Goal: Task Accomplishment & Management: Manage account settings

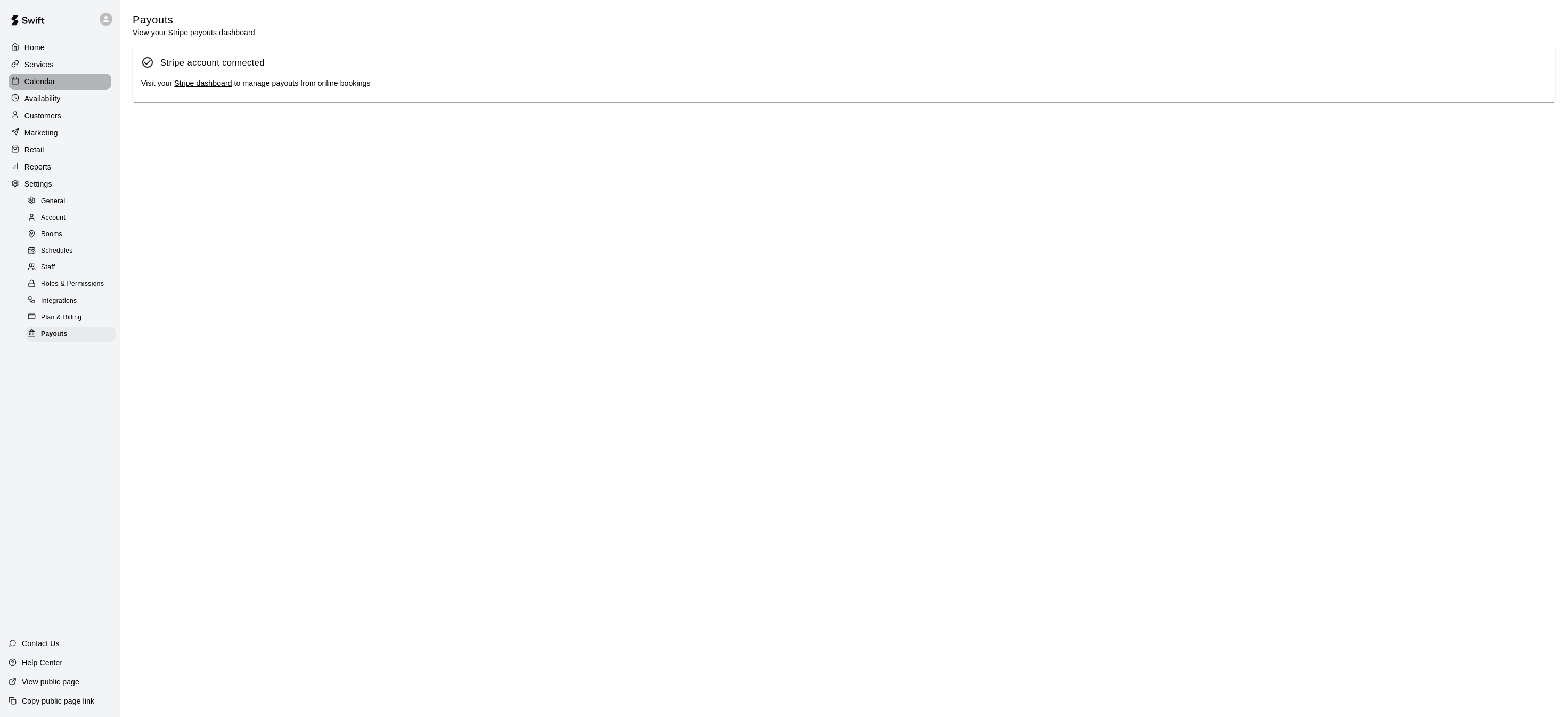
click at [25, 80] on p "Calendar" at bounding box center [40, 81] width 31 height 10
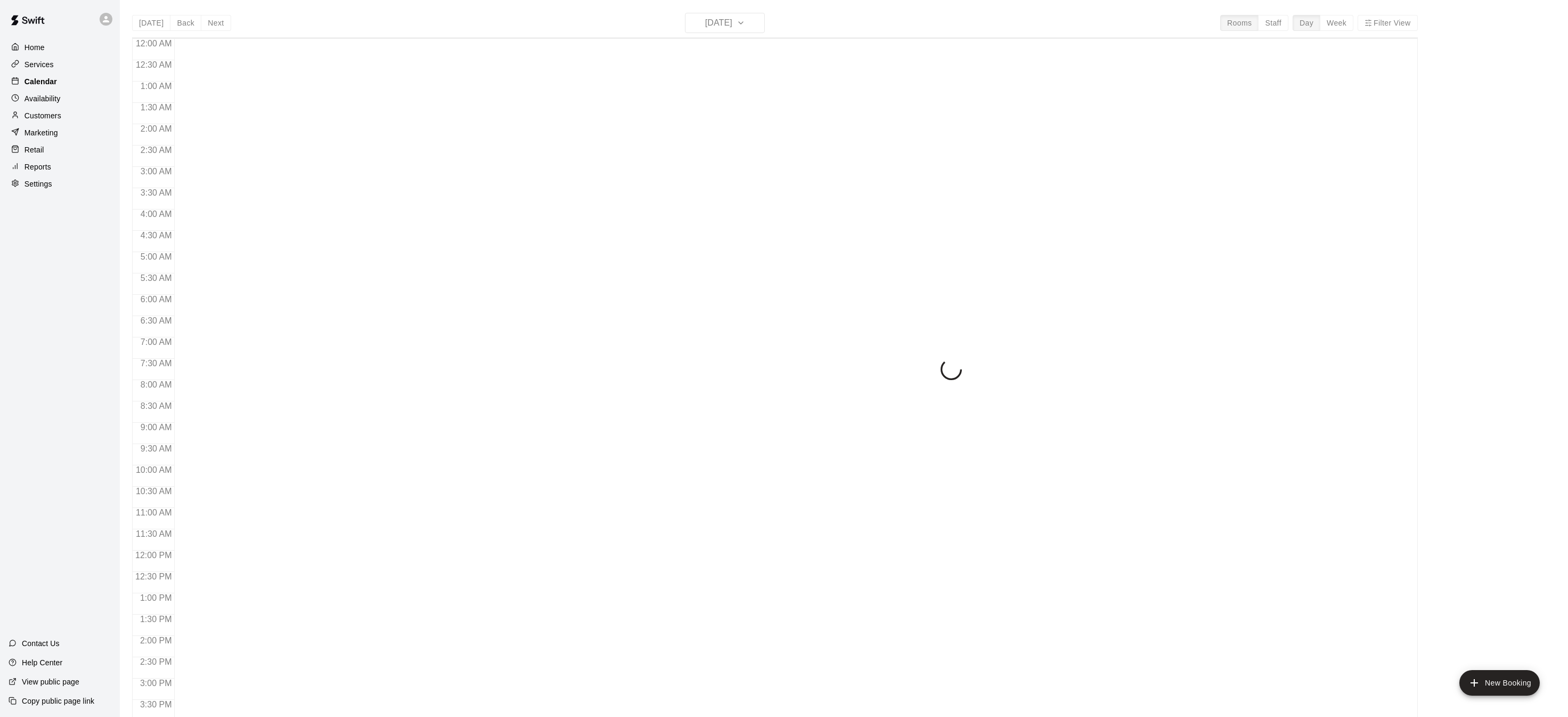
scroll to position [332, 0]
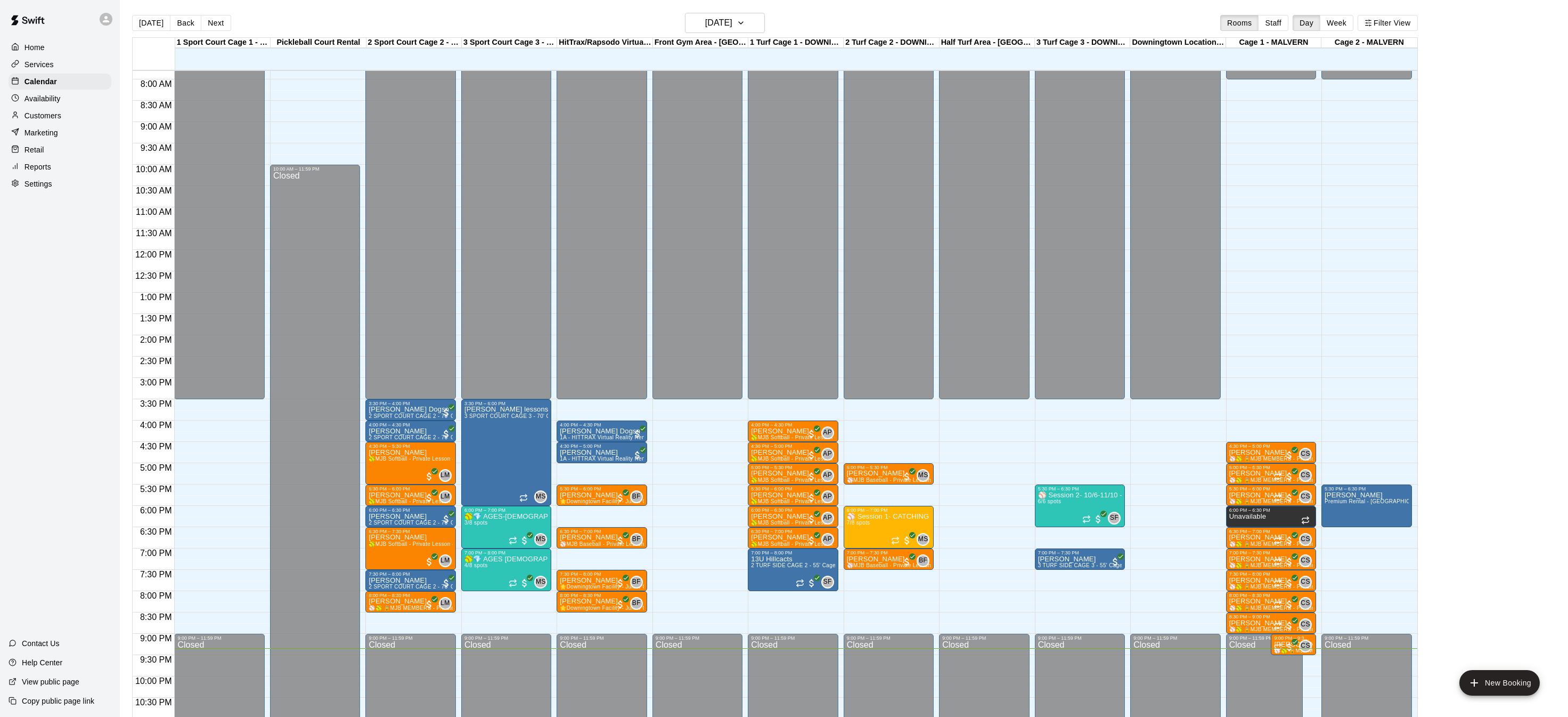
click at [217, 21] on button "Next" at bounding box center [216, 23] width 30 height 16
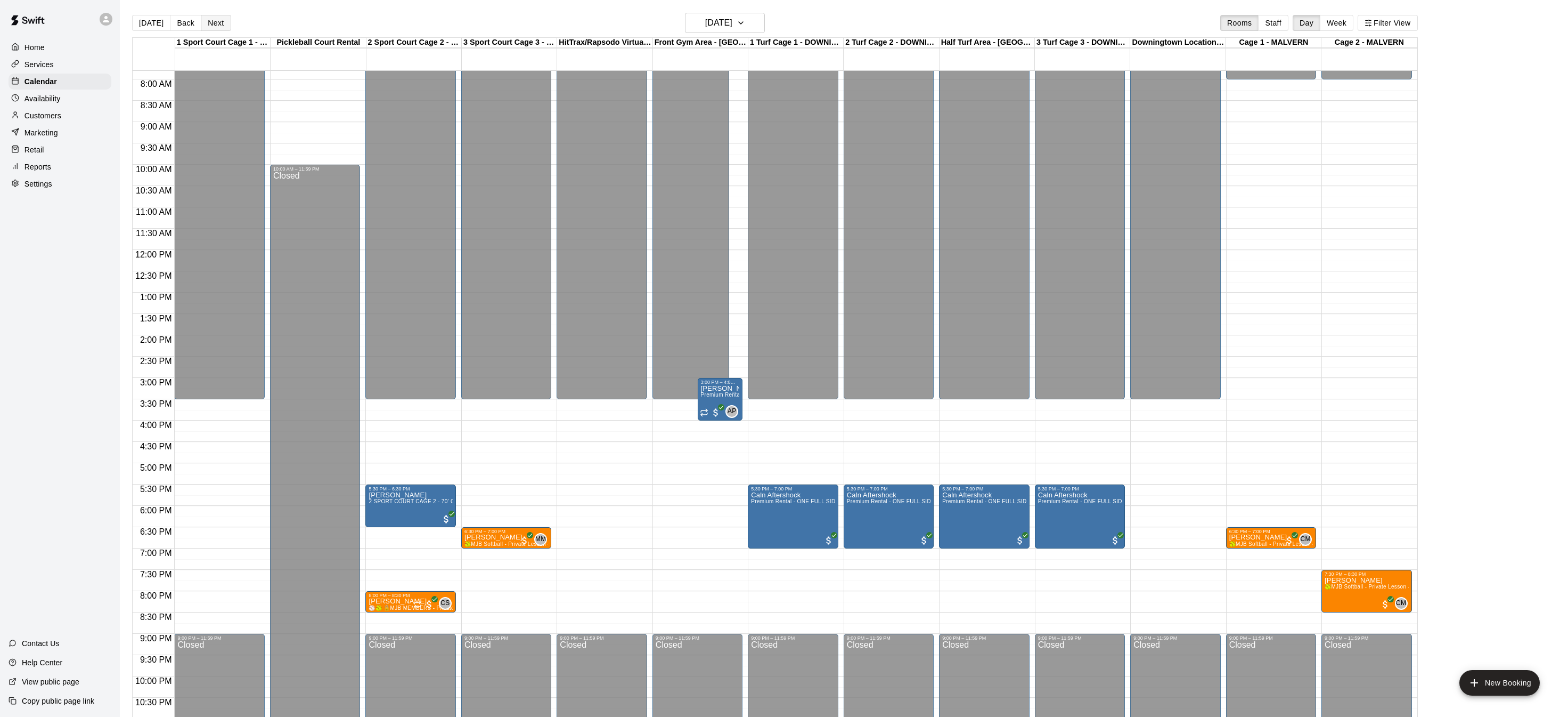
click at [217, 21] on button "Next" at bounding box center [216, 23] width 30 height 16
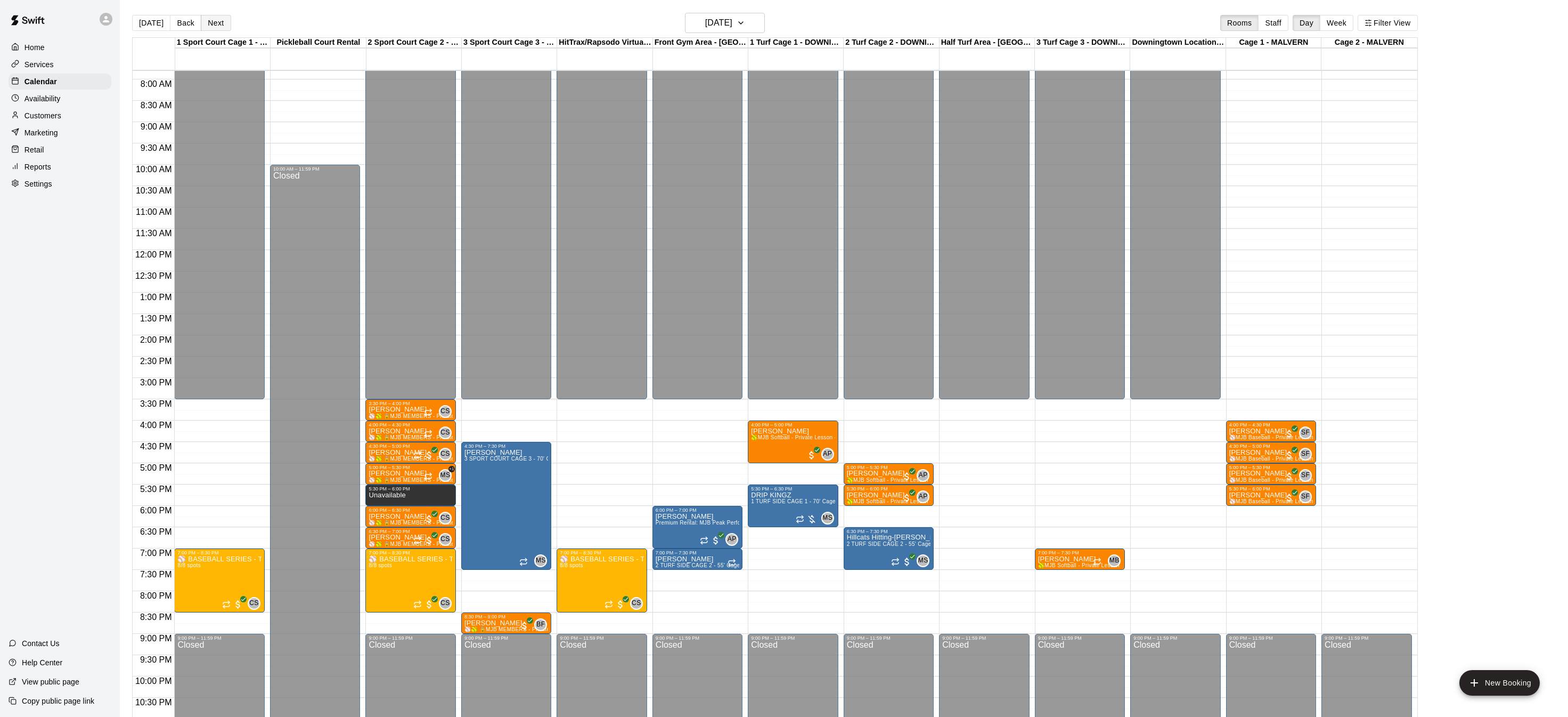
click at [217, 21] on button "Next" at bounding box center [216, 23] width 30 height 16
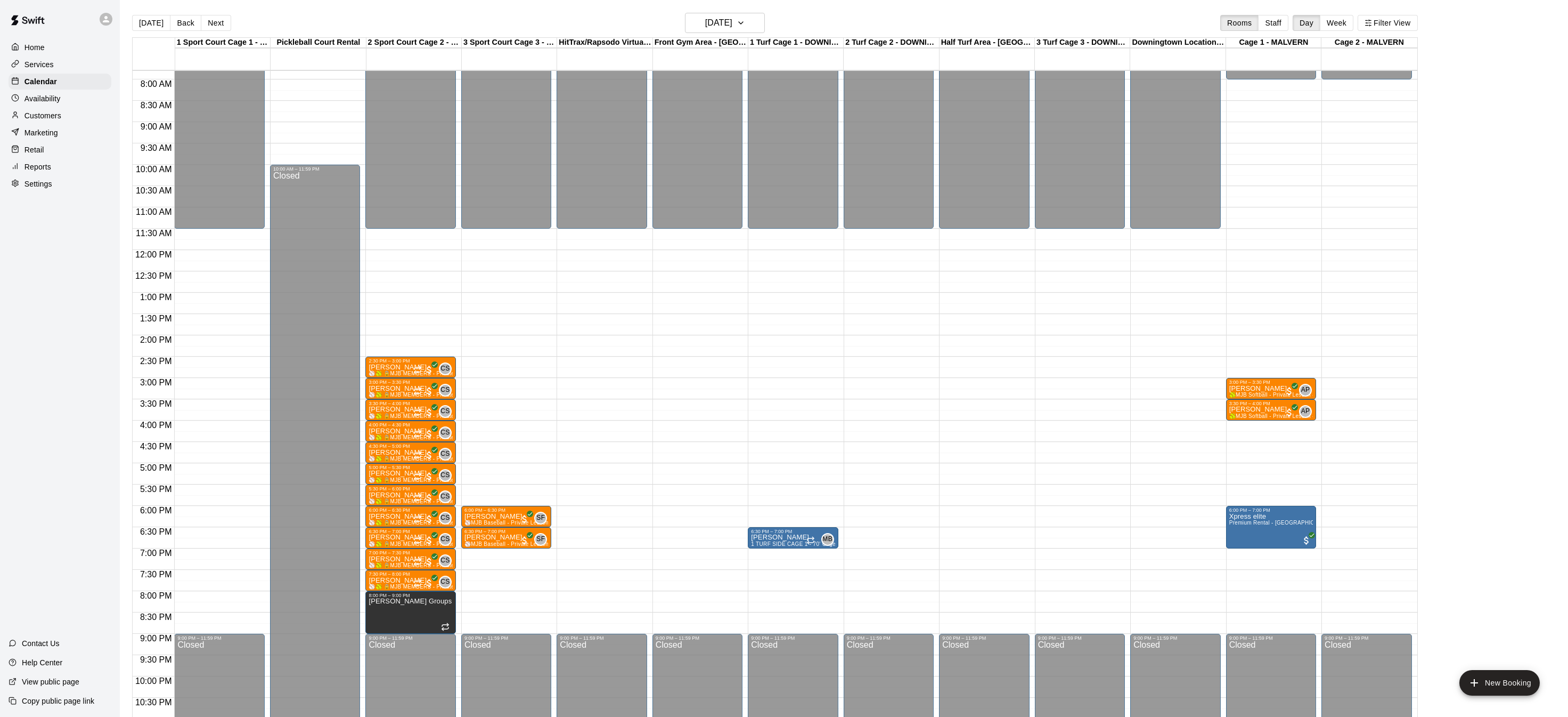
scroll to position [332, 0]
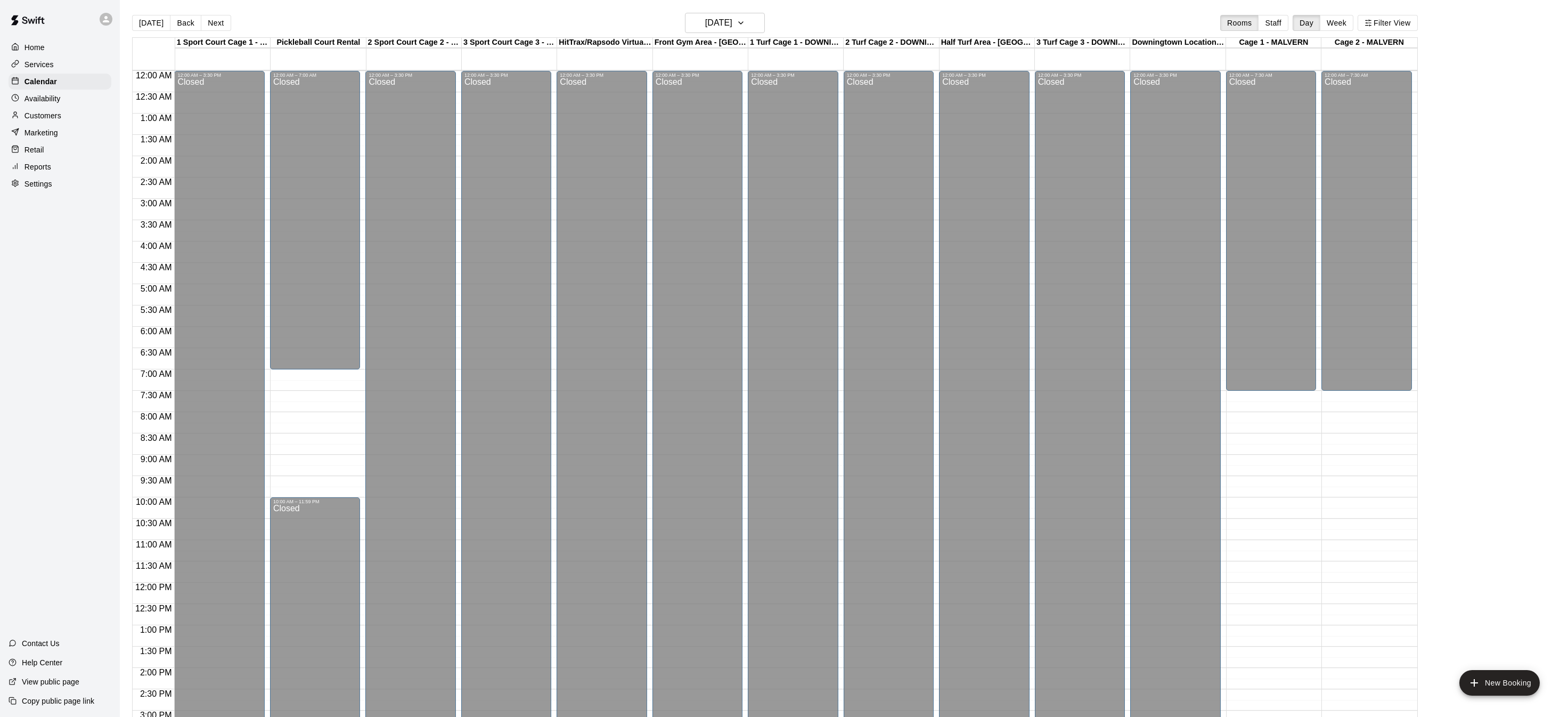
scroll to position [332, 0]
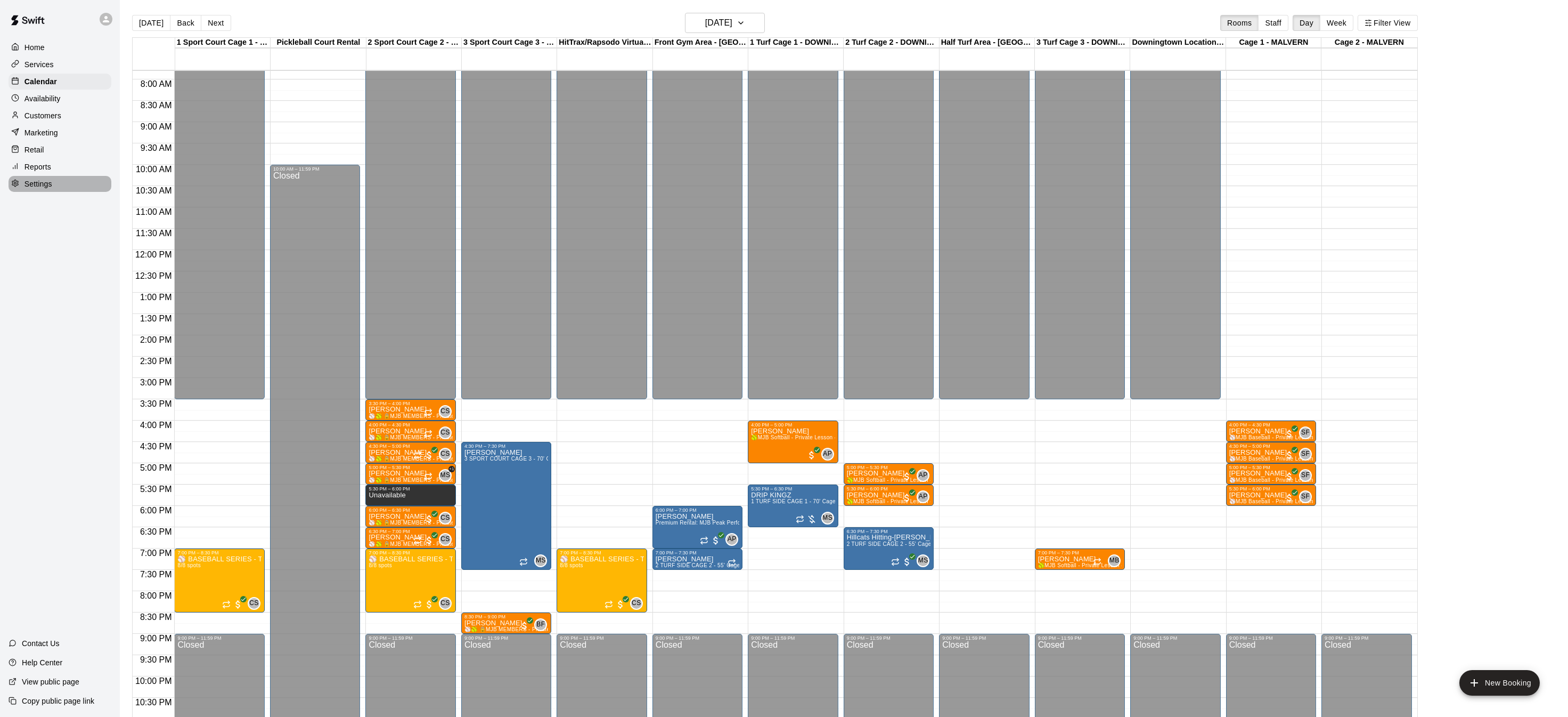
click at [33, 186] on p "Settings" at bounding box center [38, 183] width 28 height 10
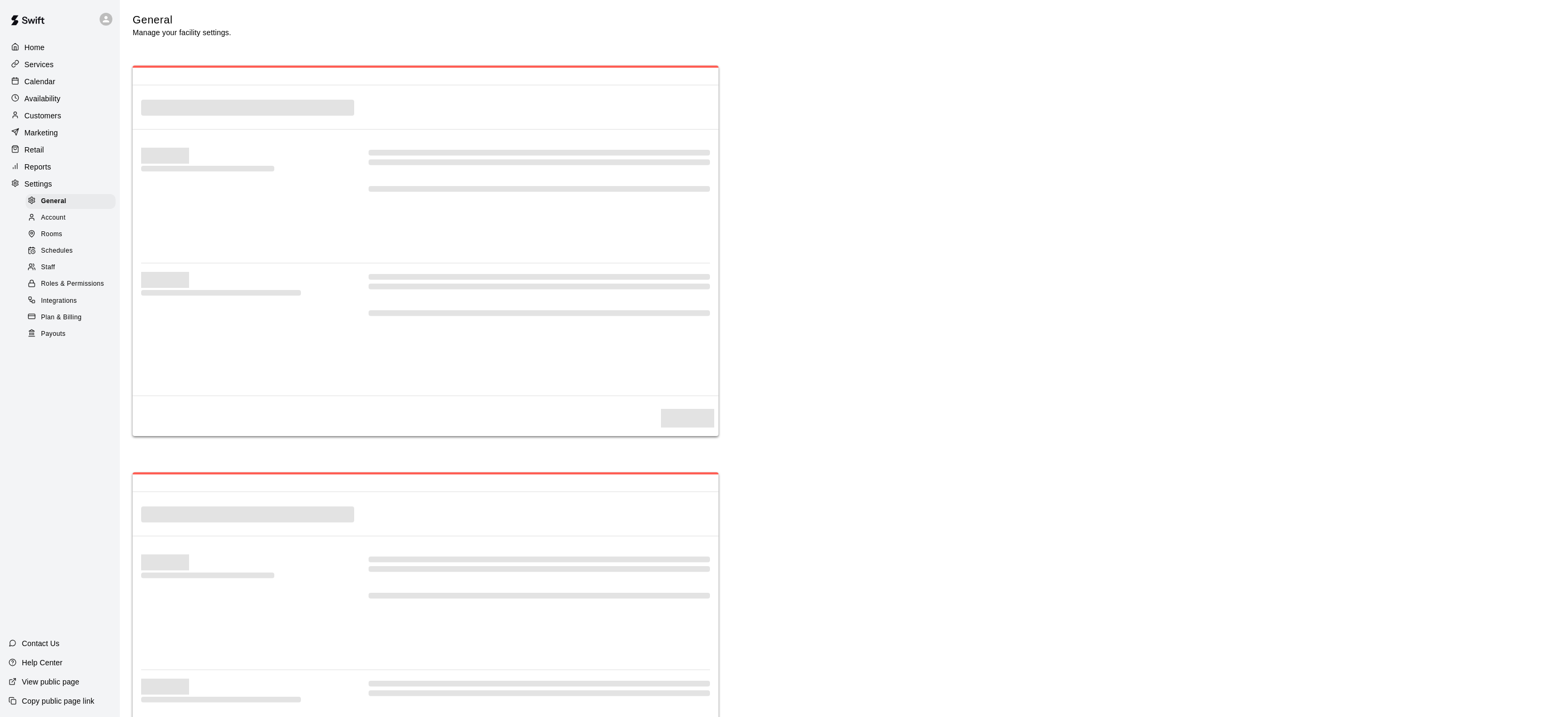
select select "**"
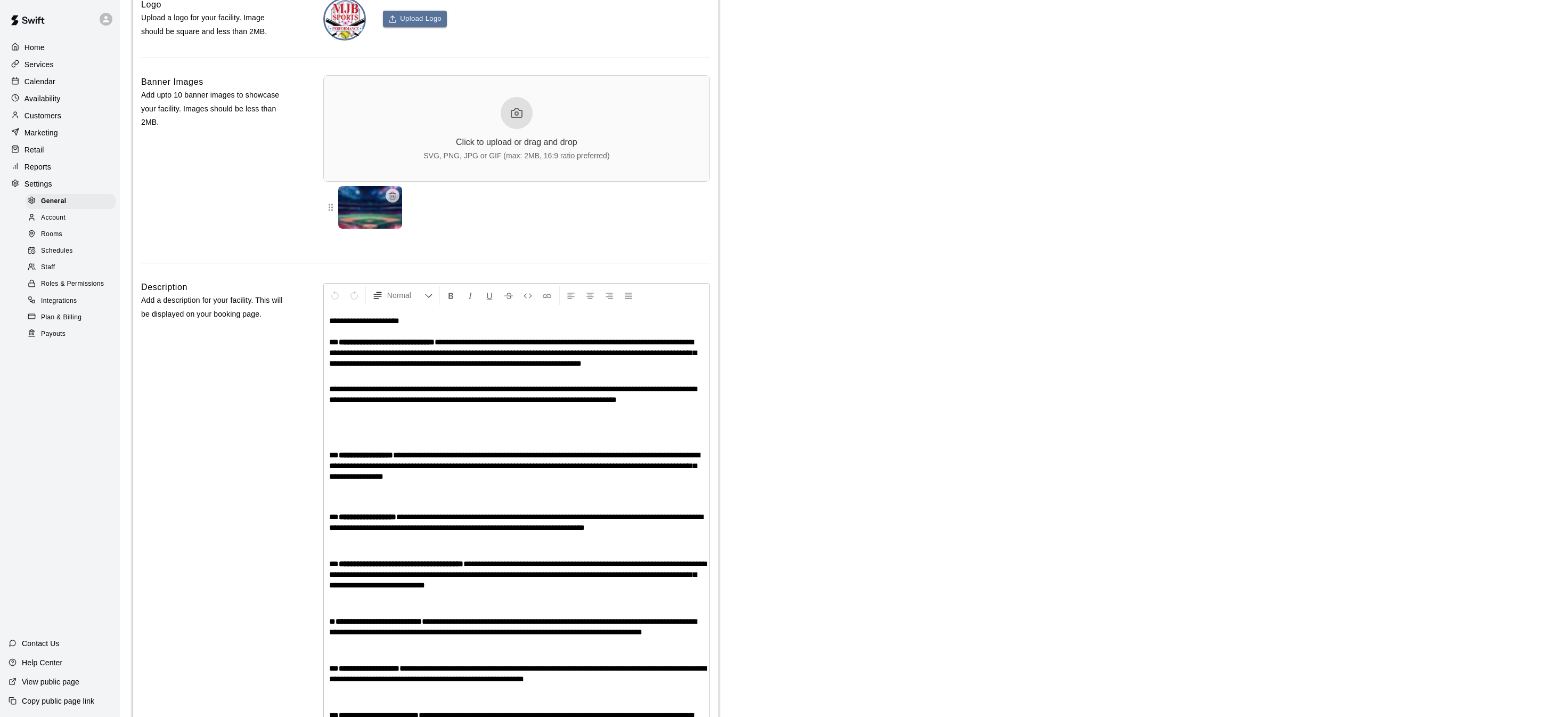
scroll to position [2280, 0]
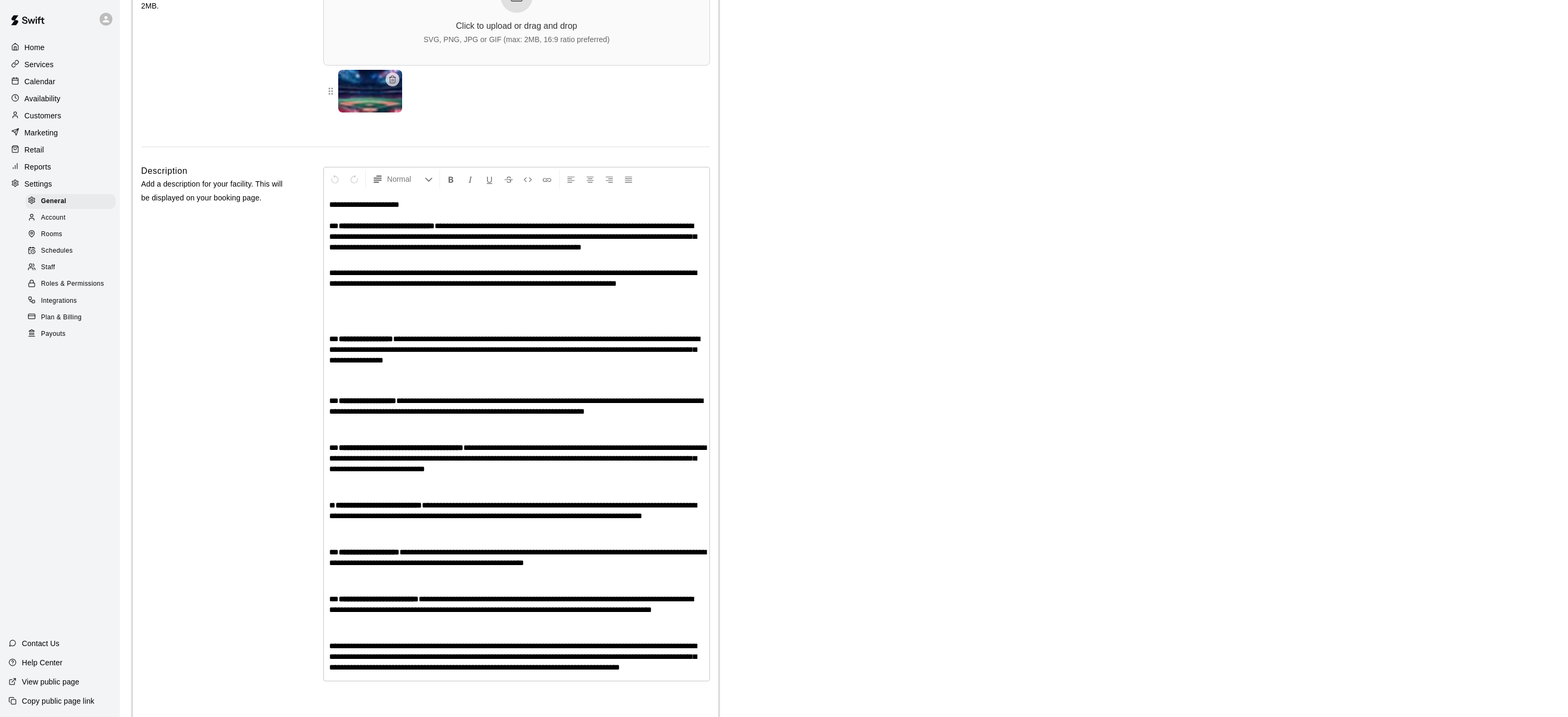
click at [63, 343] on div "Home Services Calendar Availability Customers Marketing Retail Reports Settings…" at bounding box center [59, 358] width 120 height 717
click at [65, 337] on span "Payouts" at bounding box center [53, 334] width 25 height 10
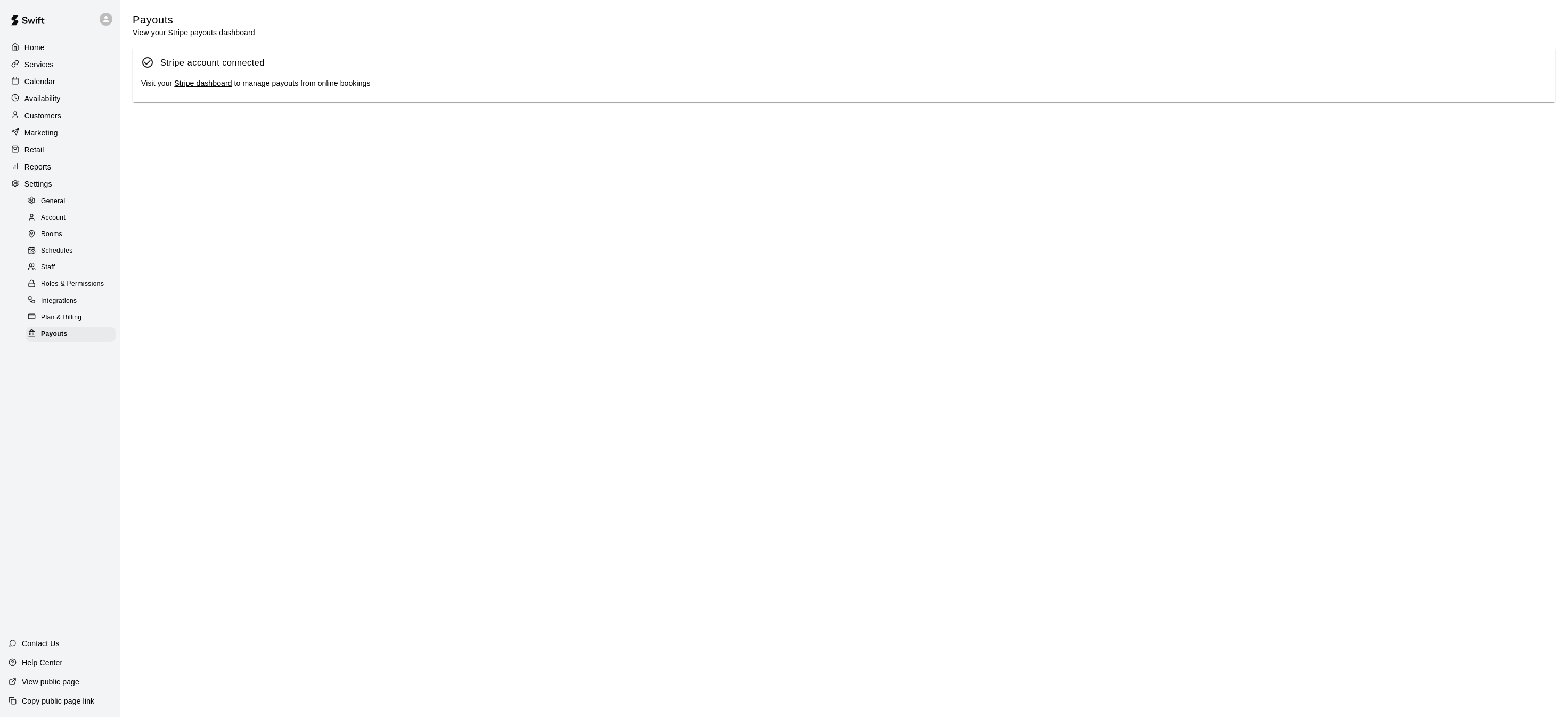
click at [217, 83] on link "Stripe dashboard" at bounding box center [203, 82] width 58 height 9
click at [61, 332] on span "Payouts" at bounding box center [54, 334] width 26 height 10
click at [204, 84] on link "Stripe dashboard" at bounding box center [203, 82] width 58 height 9
